Goal: Find specific page/section: Find specific page/section

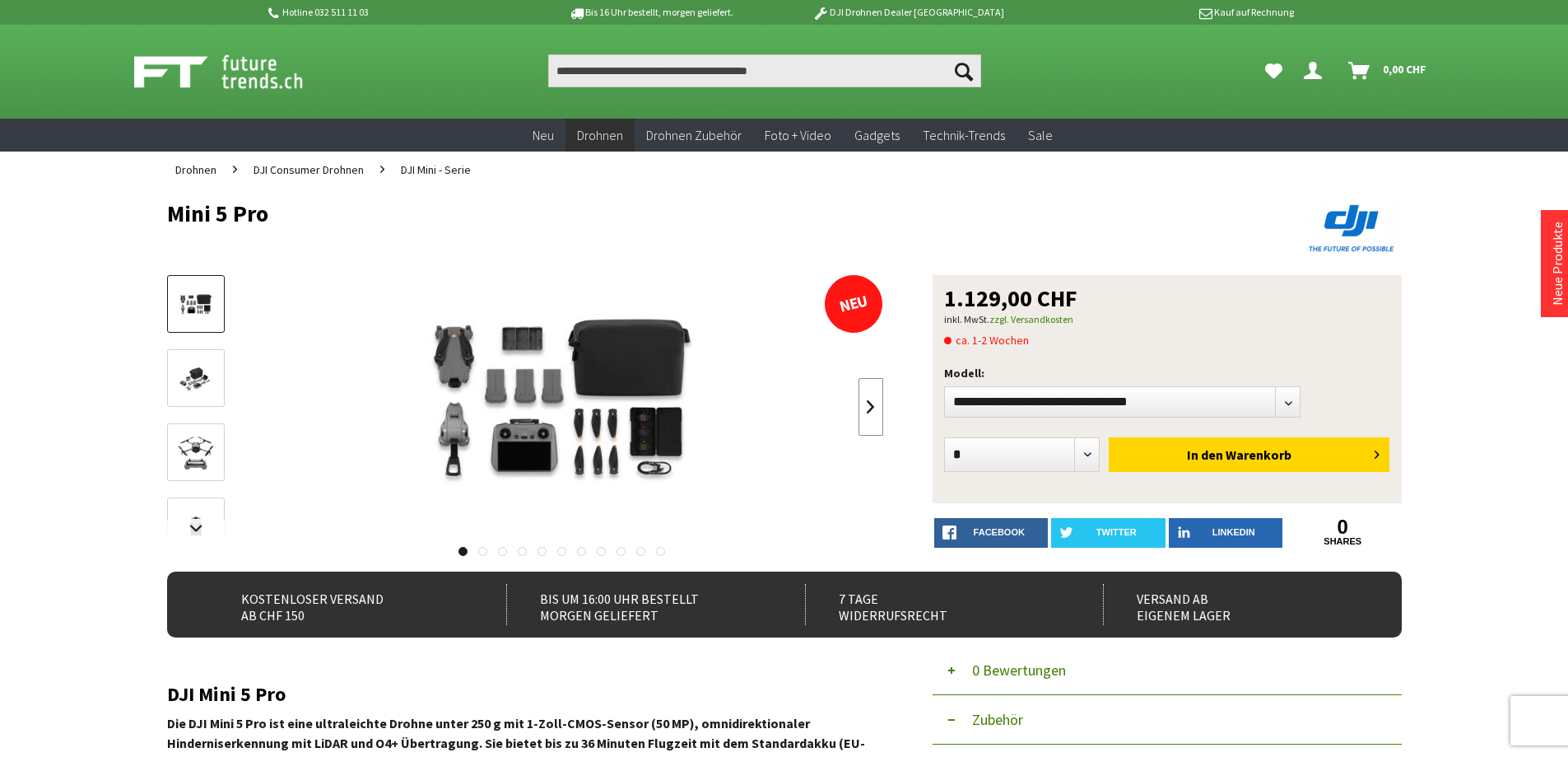
click at [863, 408] on link at bounding box center [871, 407] width 25 height 58
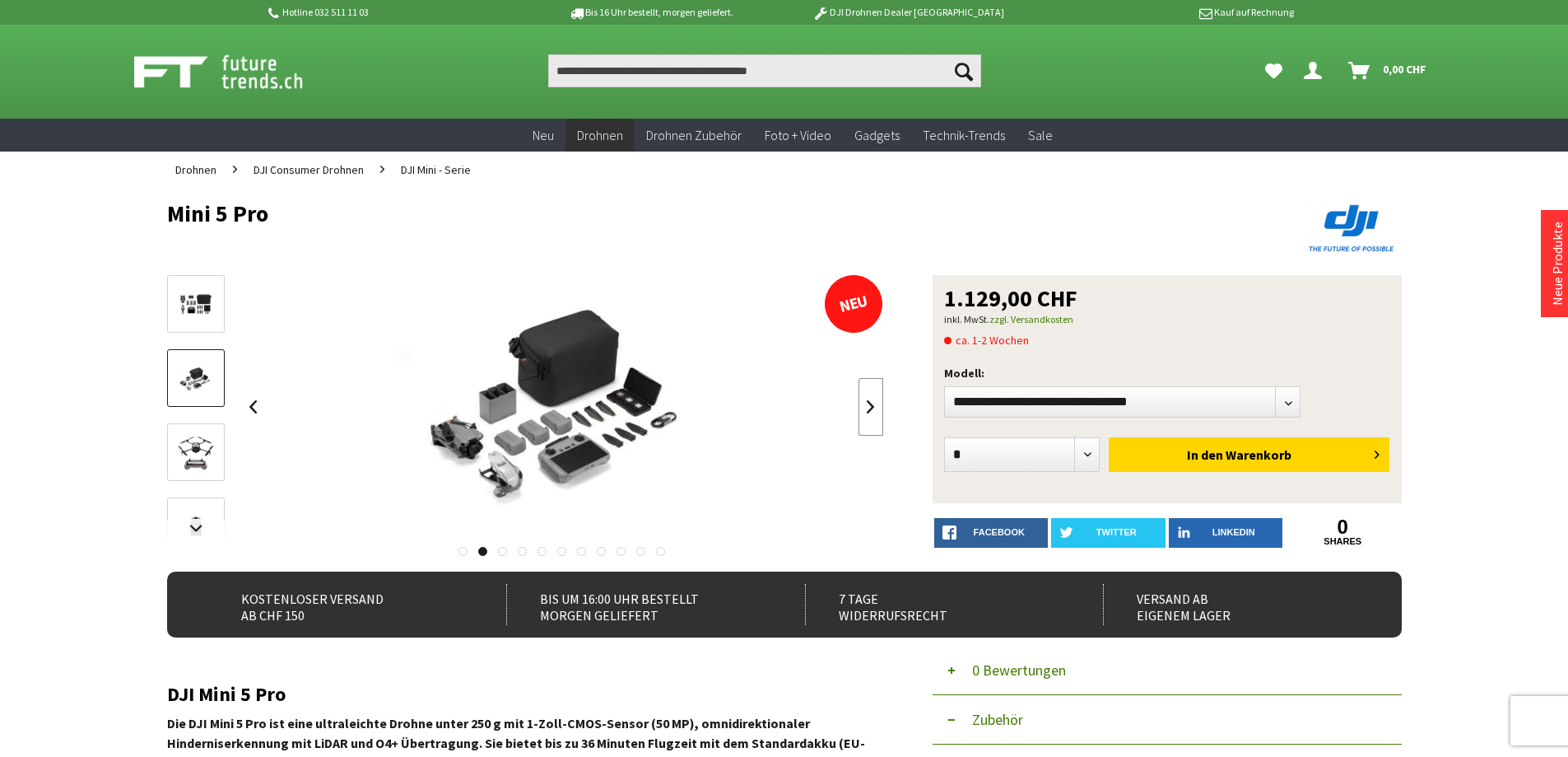
click at [866, 407] on link at bounding box center [871, 407] width 25 height 58
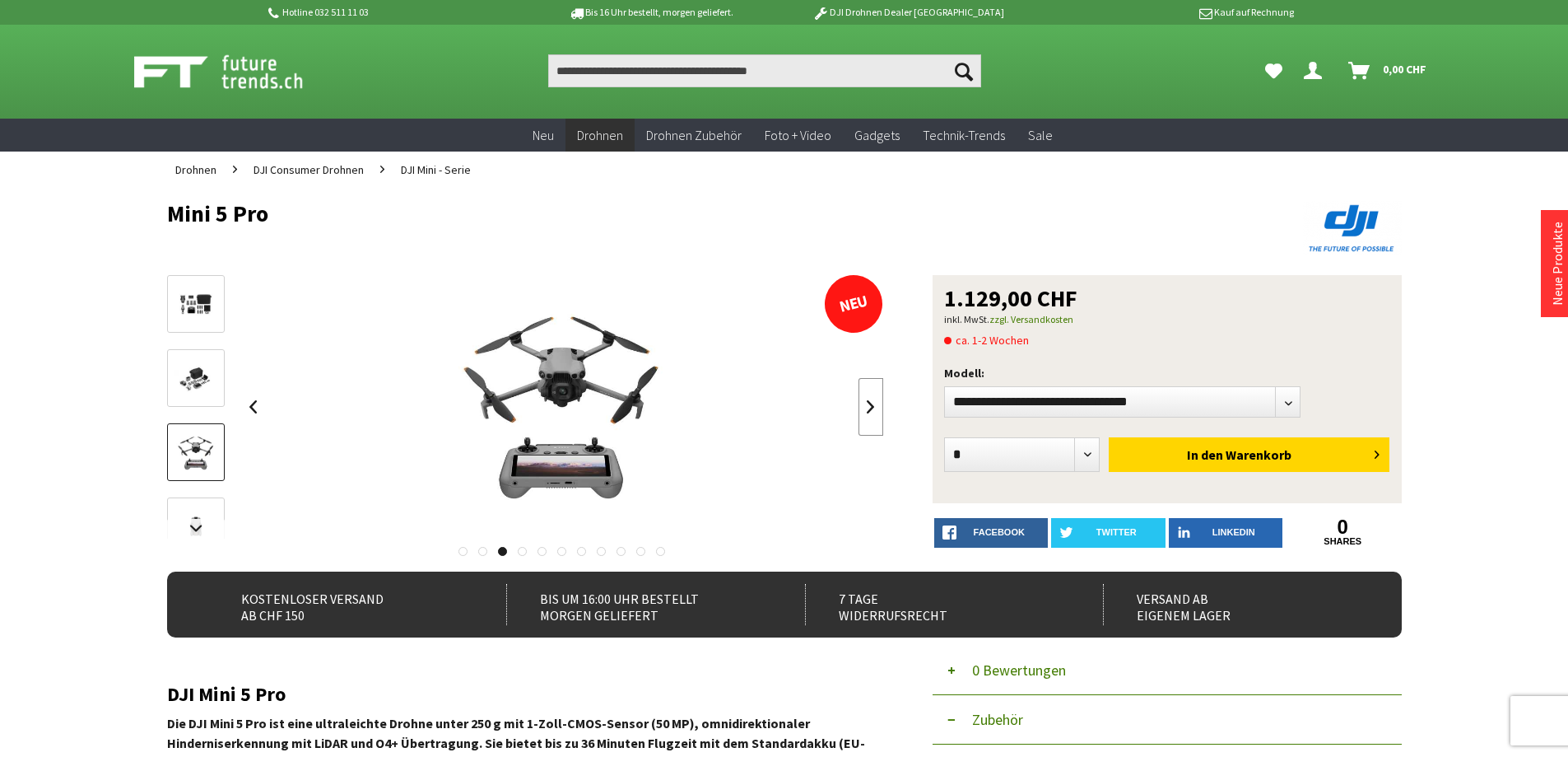
click at [866, 407] on link at bounding box center [871, 407] width 25 height 58
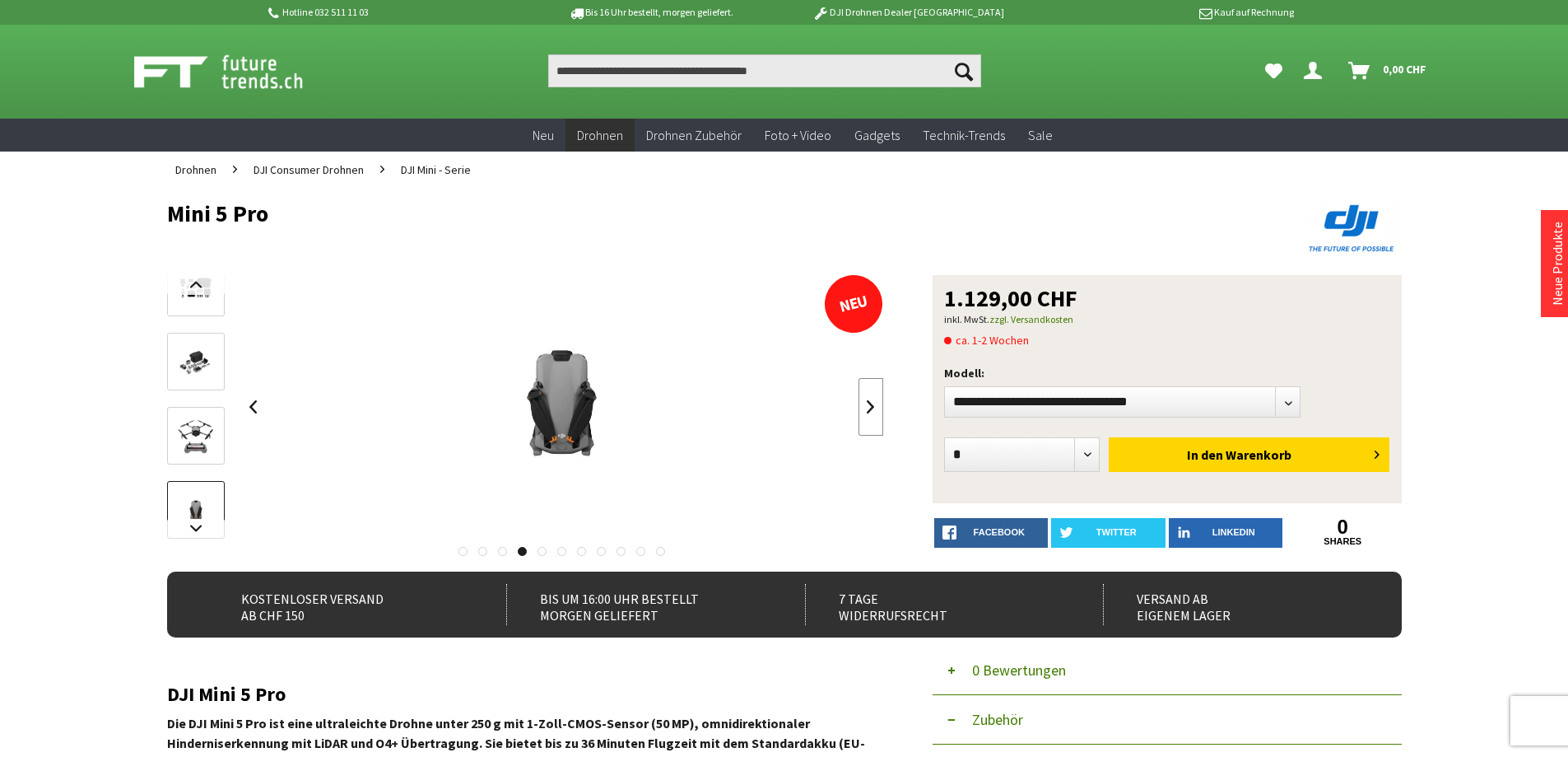
click at [867, 407] on link at bounding box center [871, 407] width 25 height 58
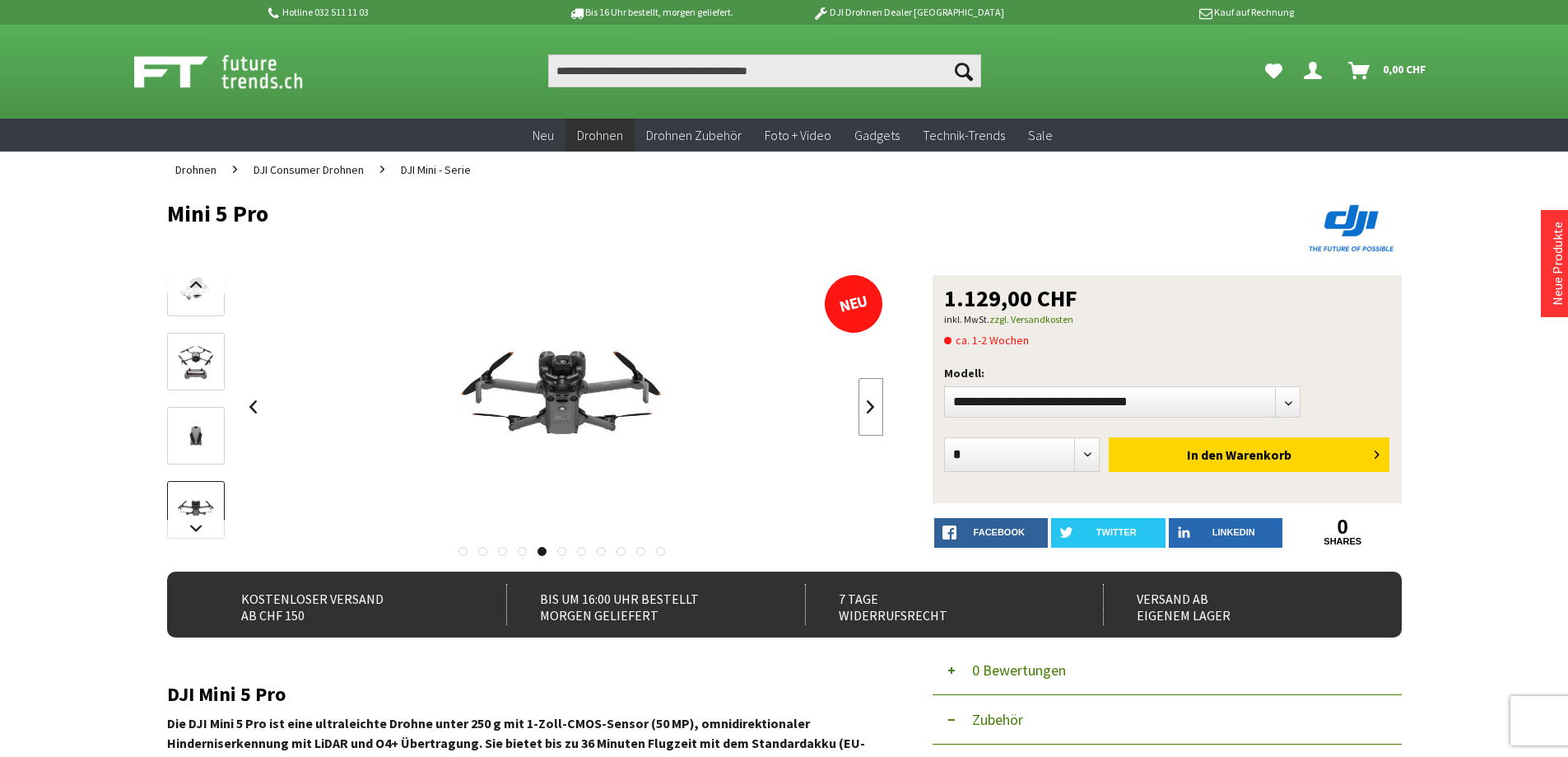
click at [868, 407] on link at bounding box center [871, 407] width 25 height 58
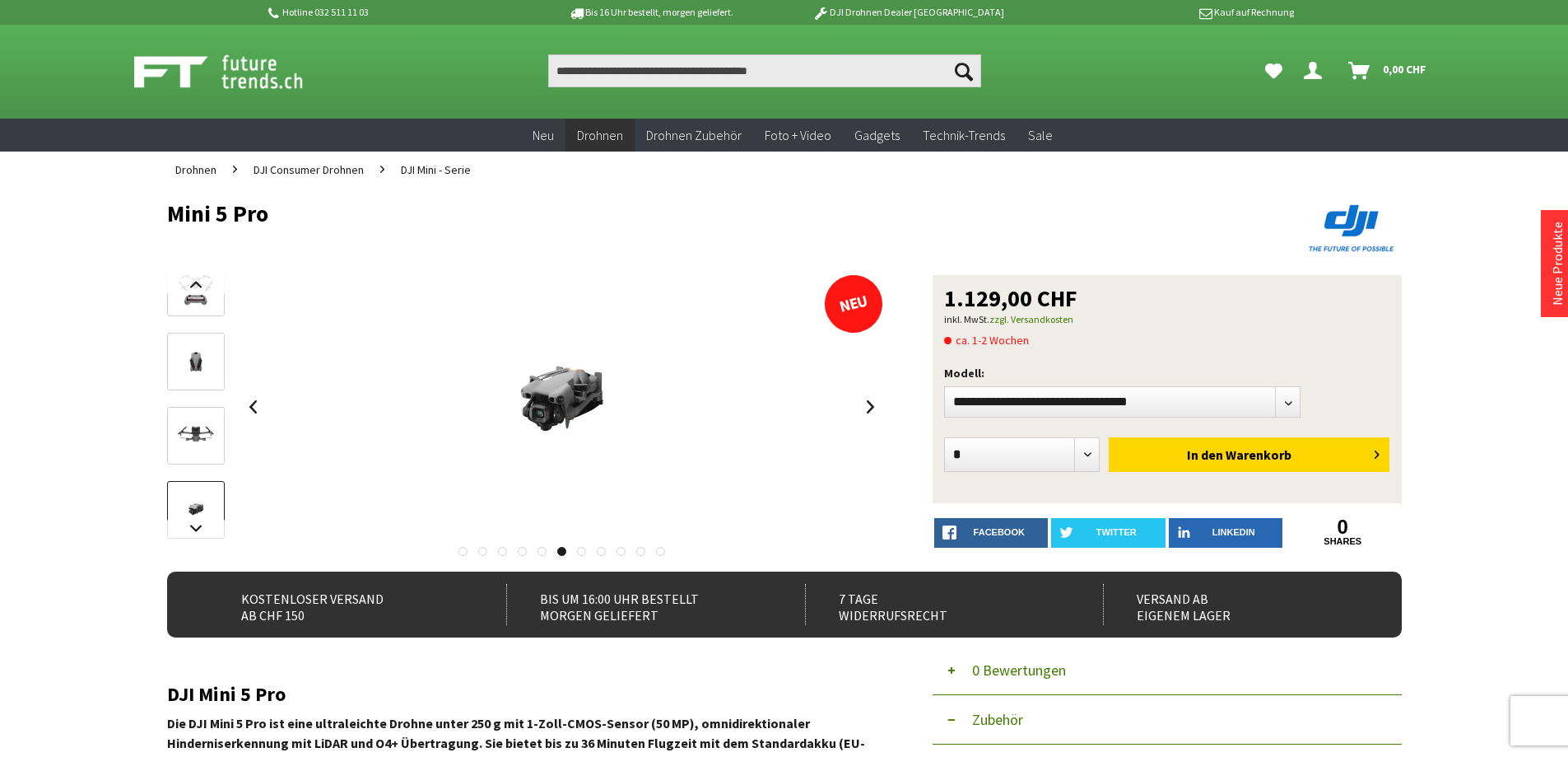
click at [460, 167] on span "DJI Mini - Serie" at bounding box center [435, 170] width 70 height 15
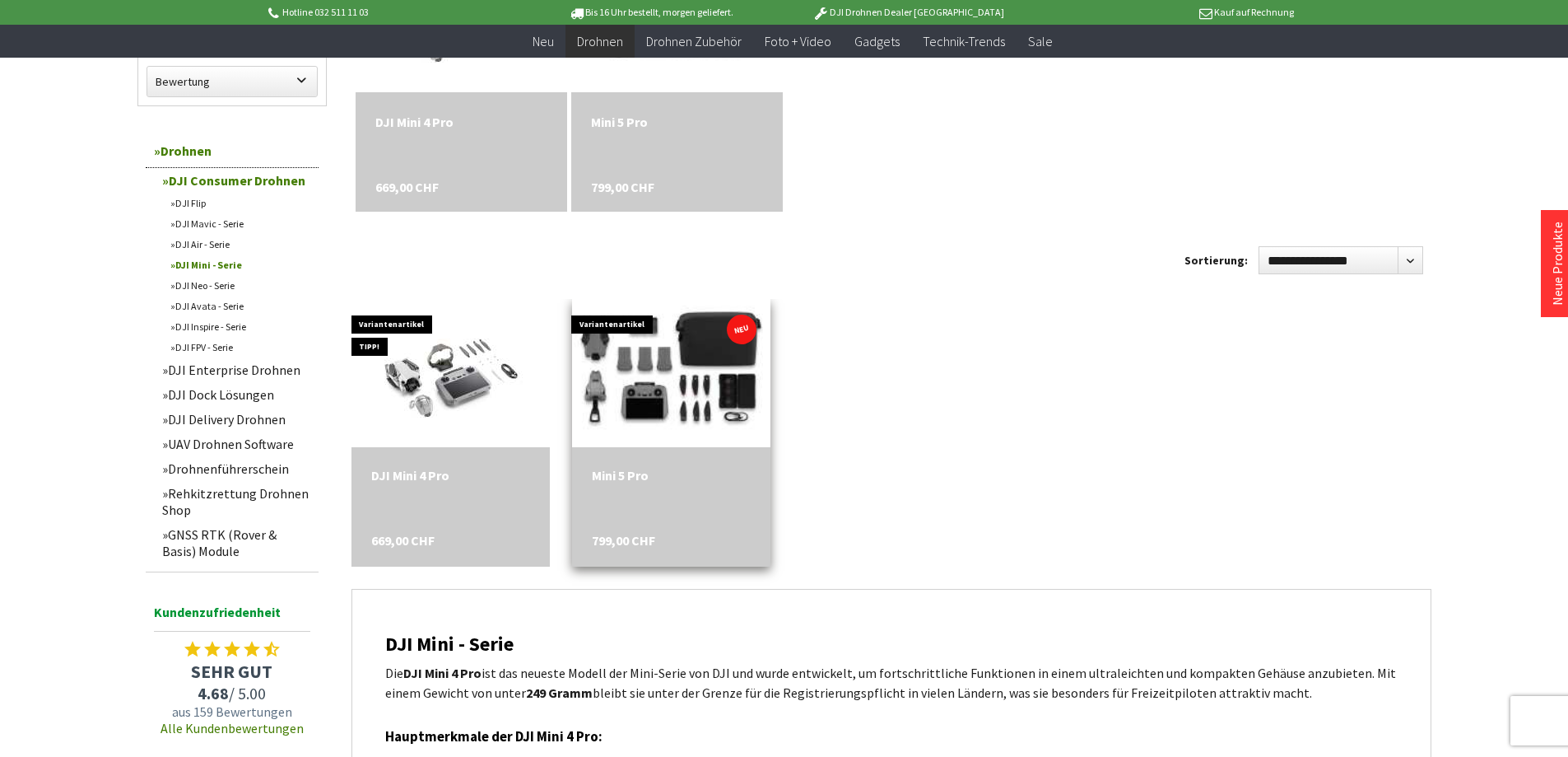
scroll to position [494, 0]
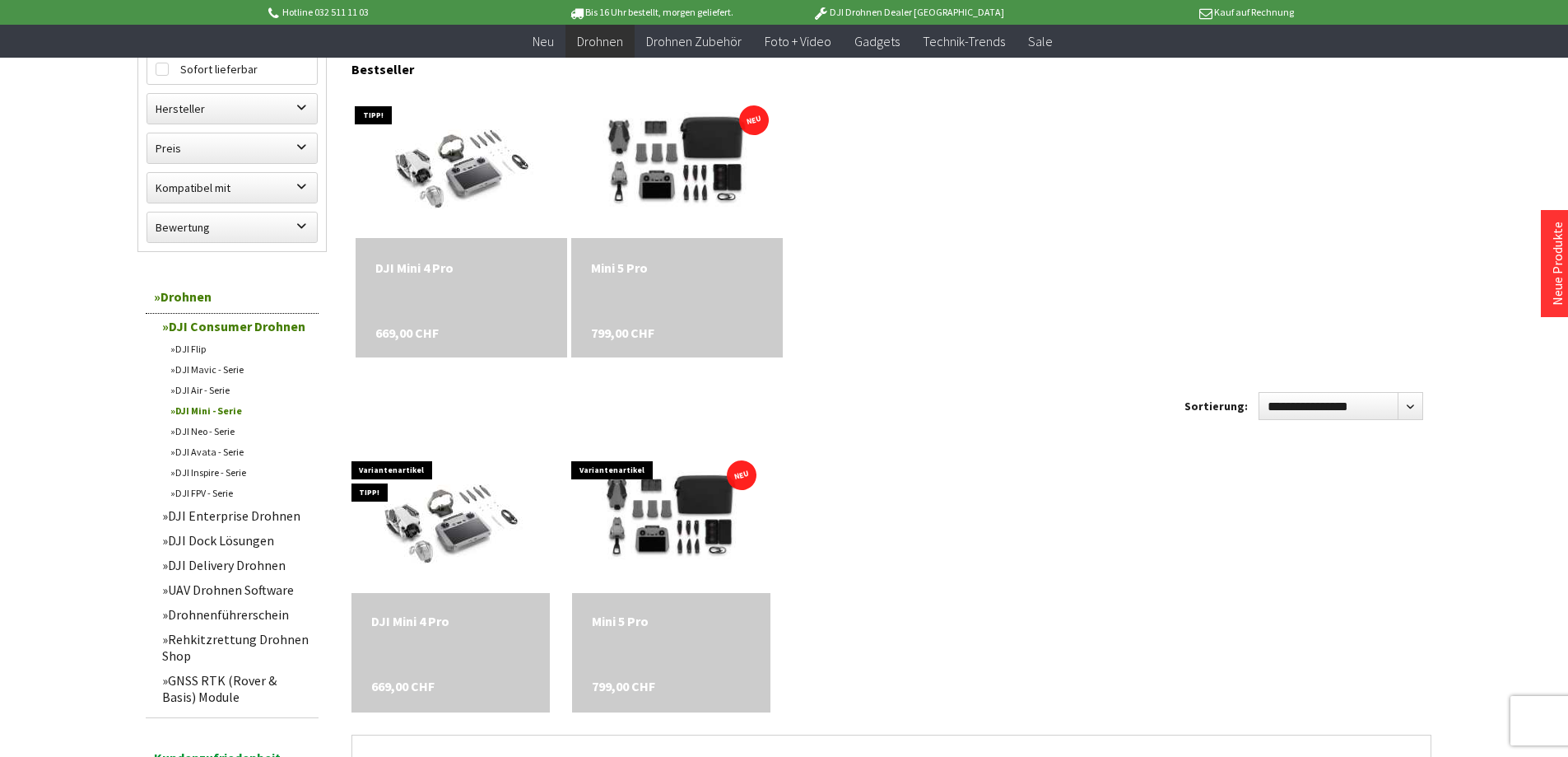
click at [226, 430] on link "DJI Neo - Serie" at bounding box center [240, 431] width 156 height 21
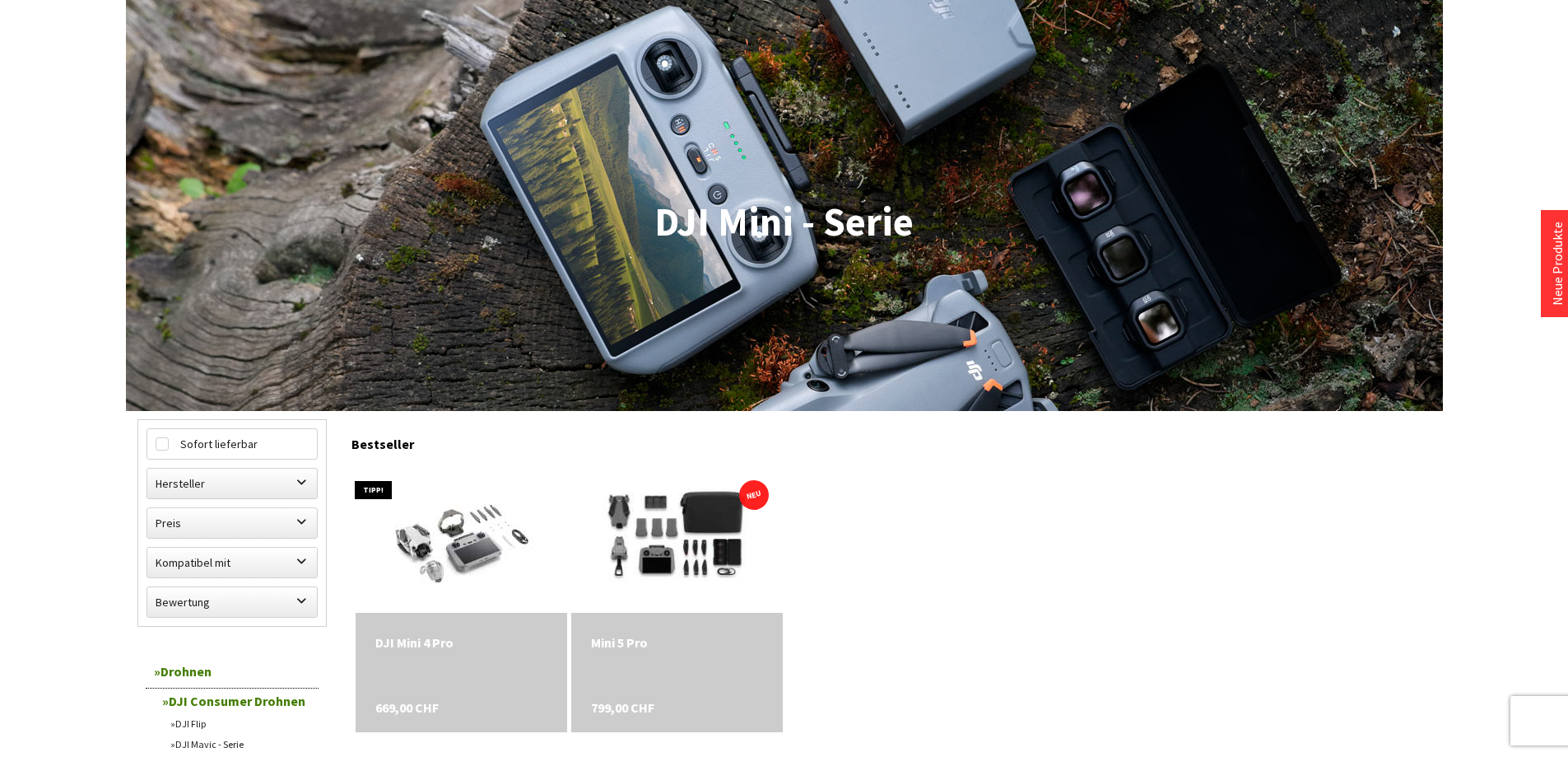
scroll to position [0, 0]
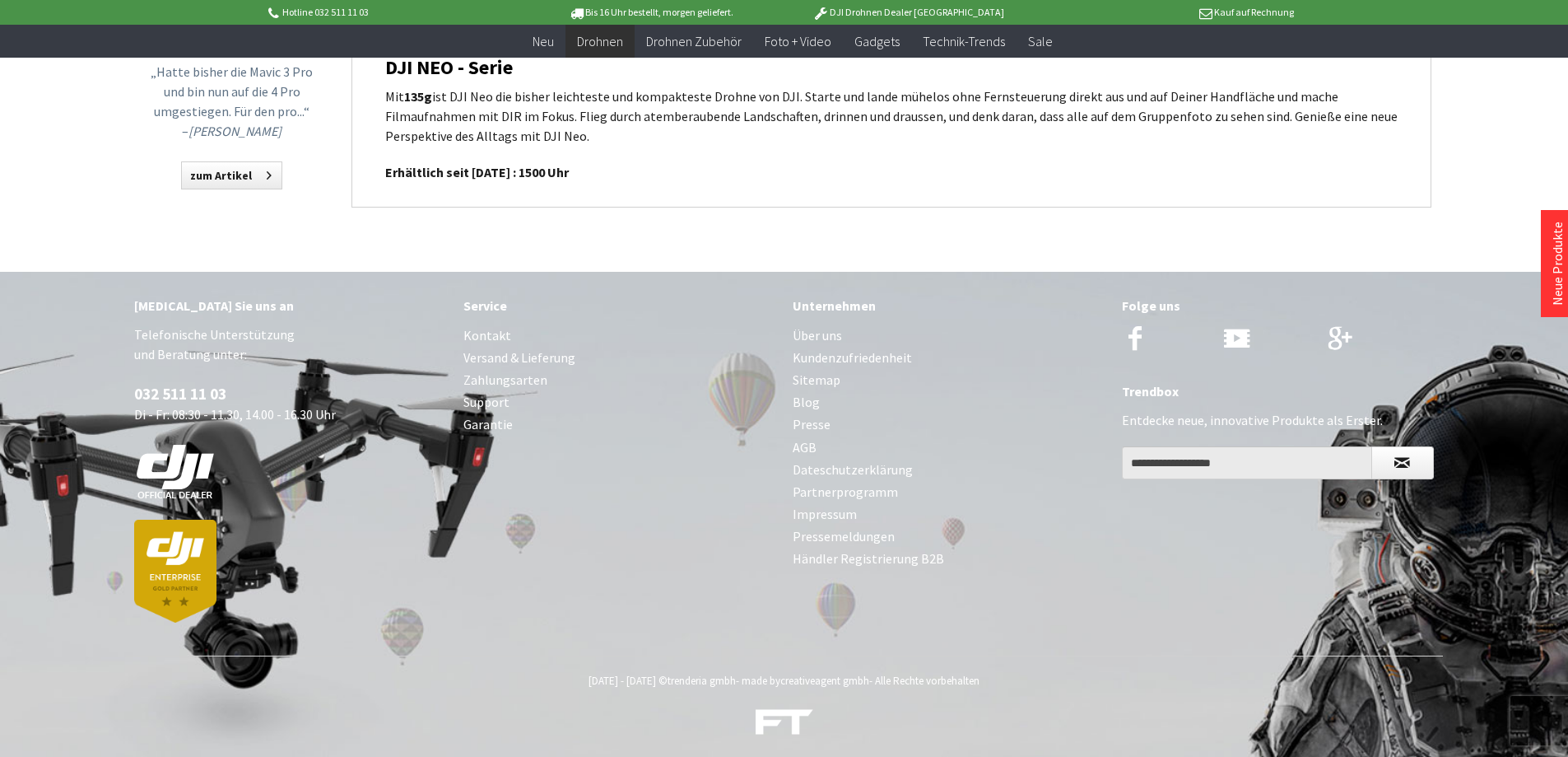
scroll to position [811, 0]
